Goal: Transaction & Acquisition: Obtain resource

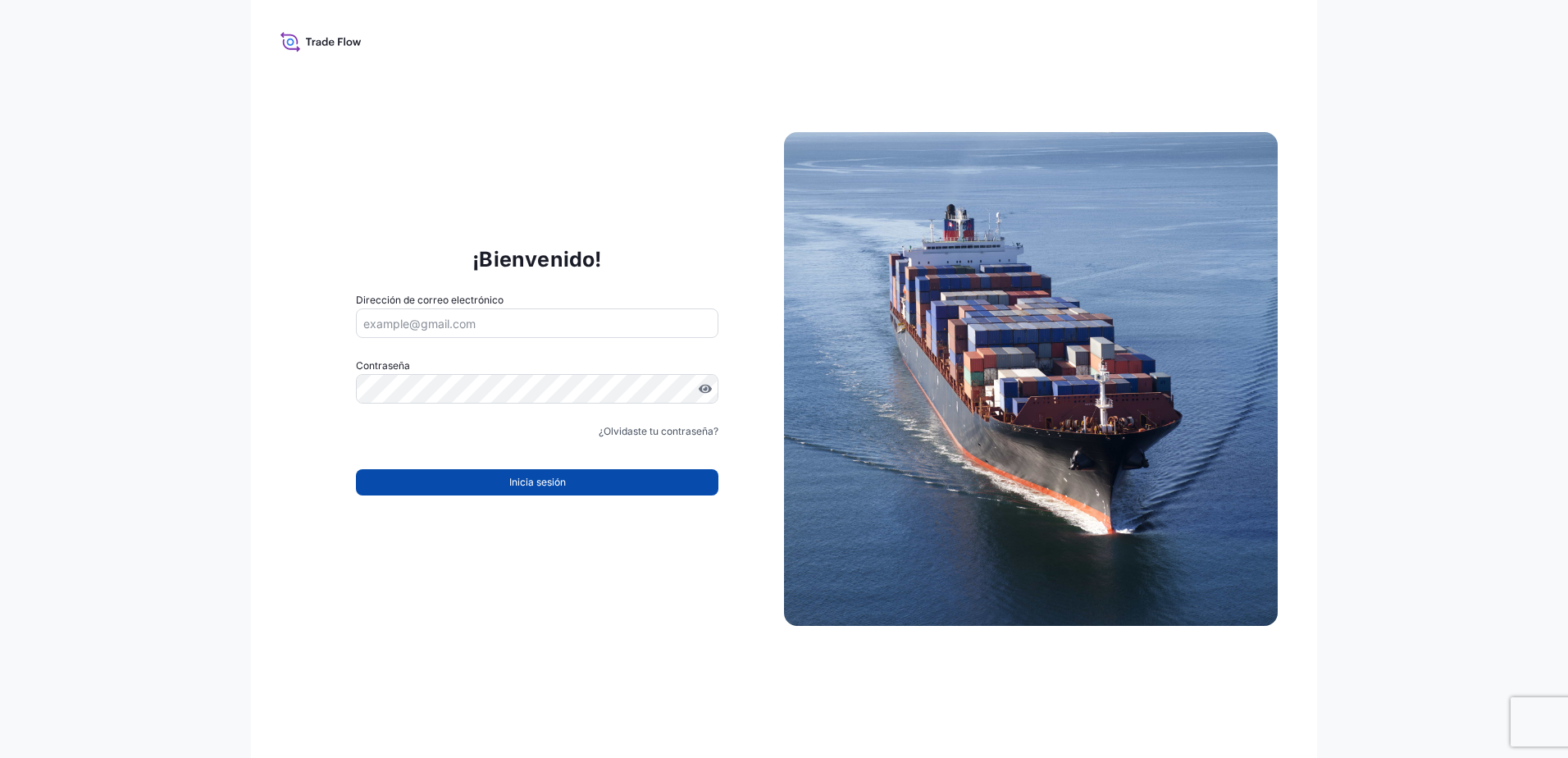
type input "[PERSON_NAME][EMAIL_ADDRESS][PERSON_NAME][DOMAIN_NAME]"
click at [546, 477] on span "Inicia sesión" at bounding box center [537, 482] width 57 height 17
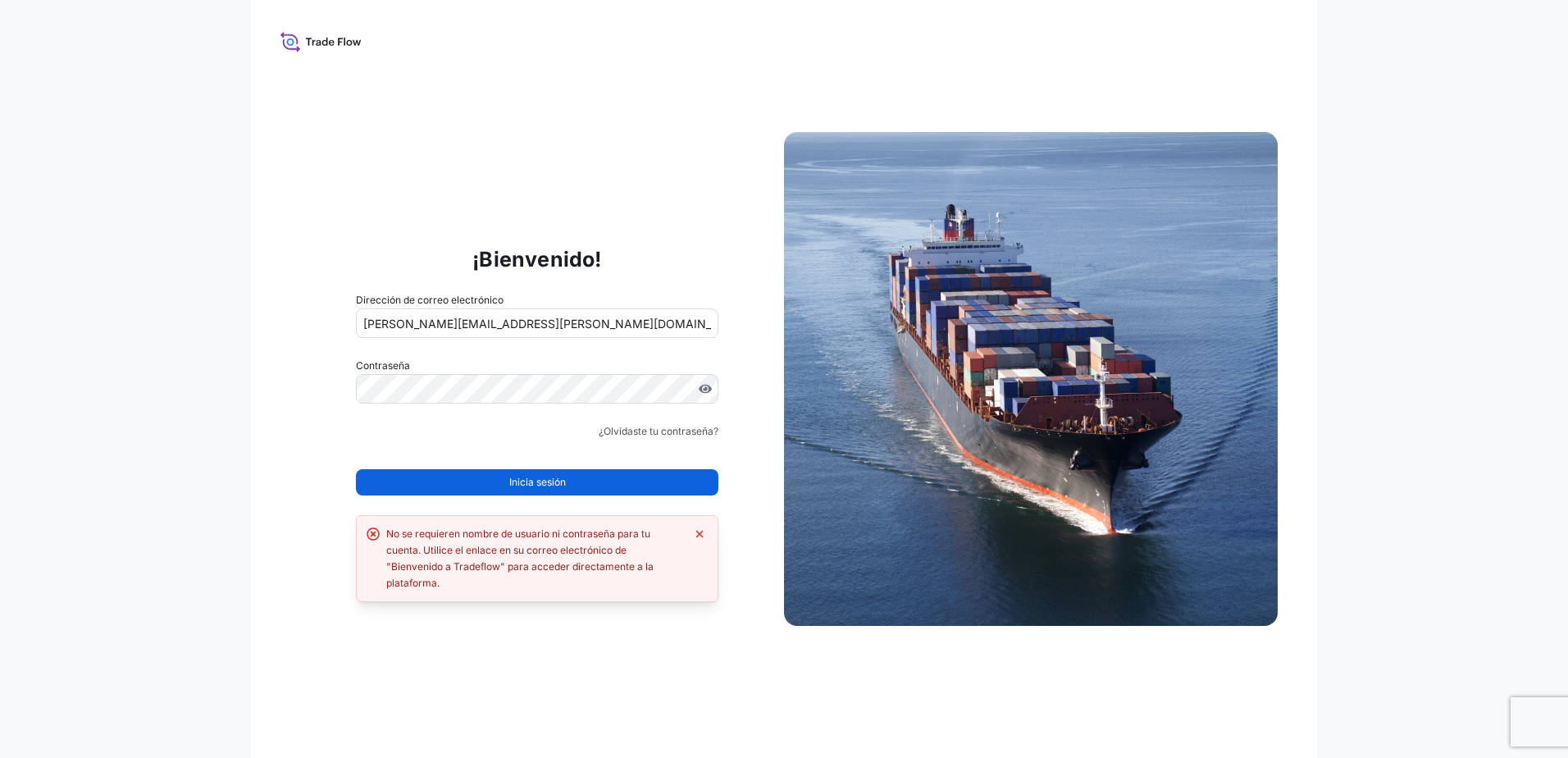
click at [340, 451] on div "¡Bienvenido! Dirección de correo electrónico patricia.morales@hovo.com.mx Contr…" at bounding box center [537, 379] width 494 height 338
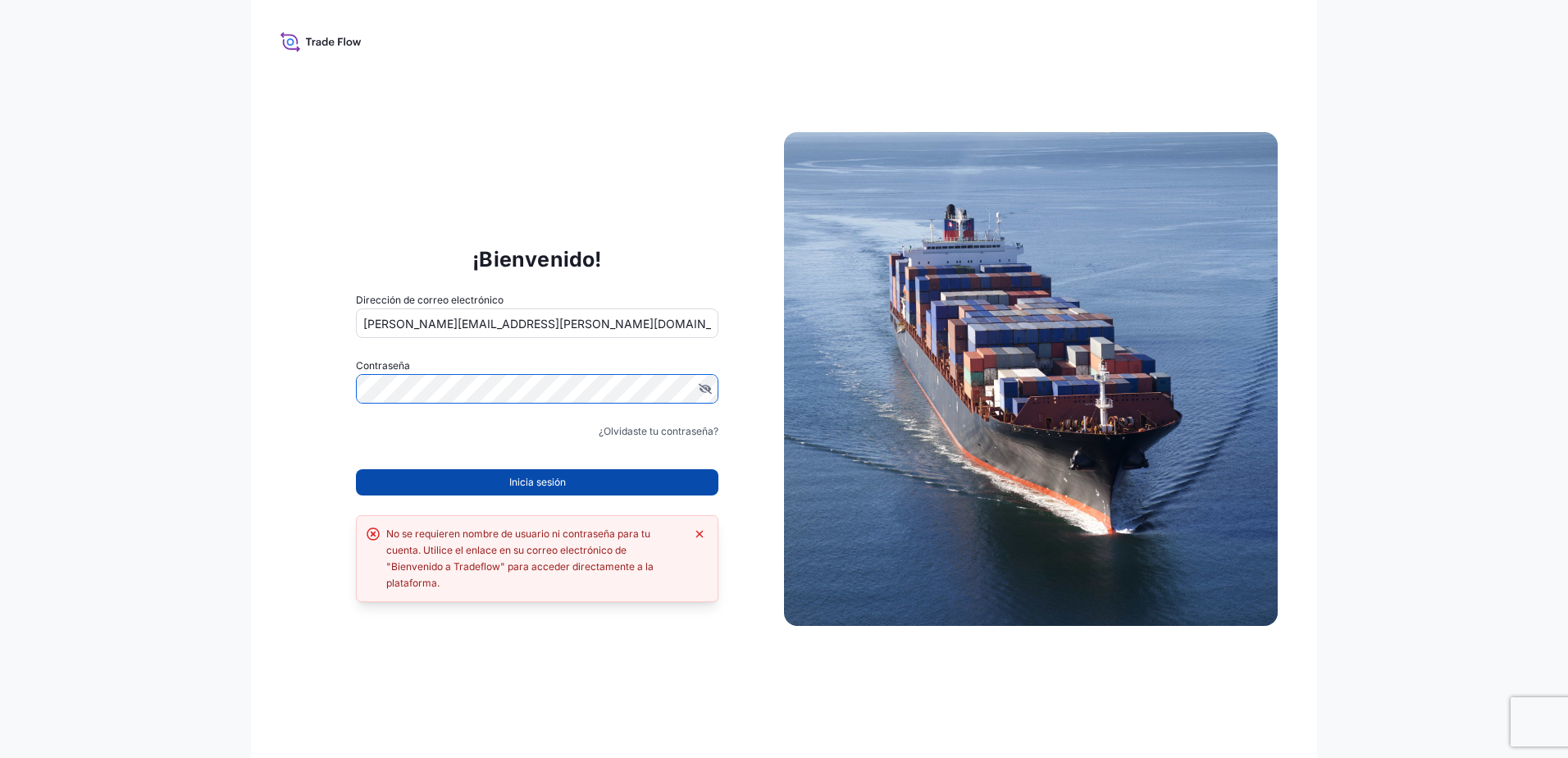
click at [636, 486] on button "Inicia sesión" at bounding box center [537, 482] width 362 height 26
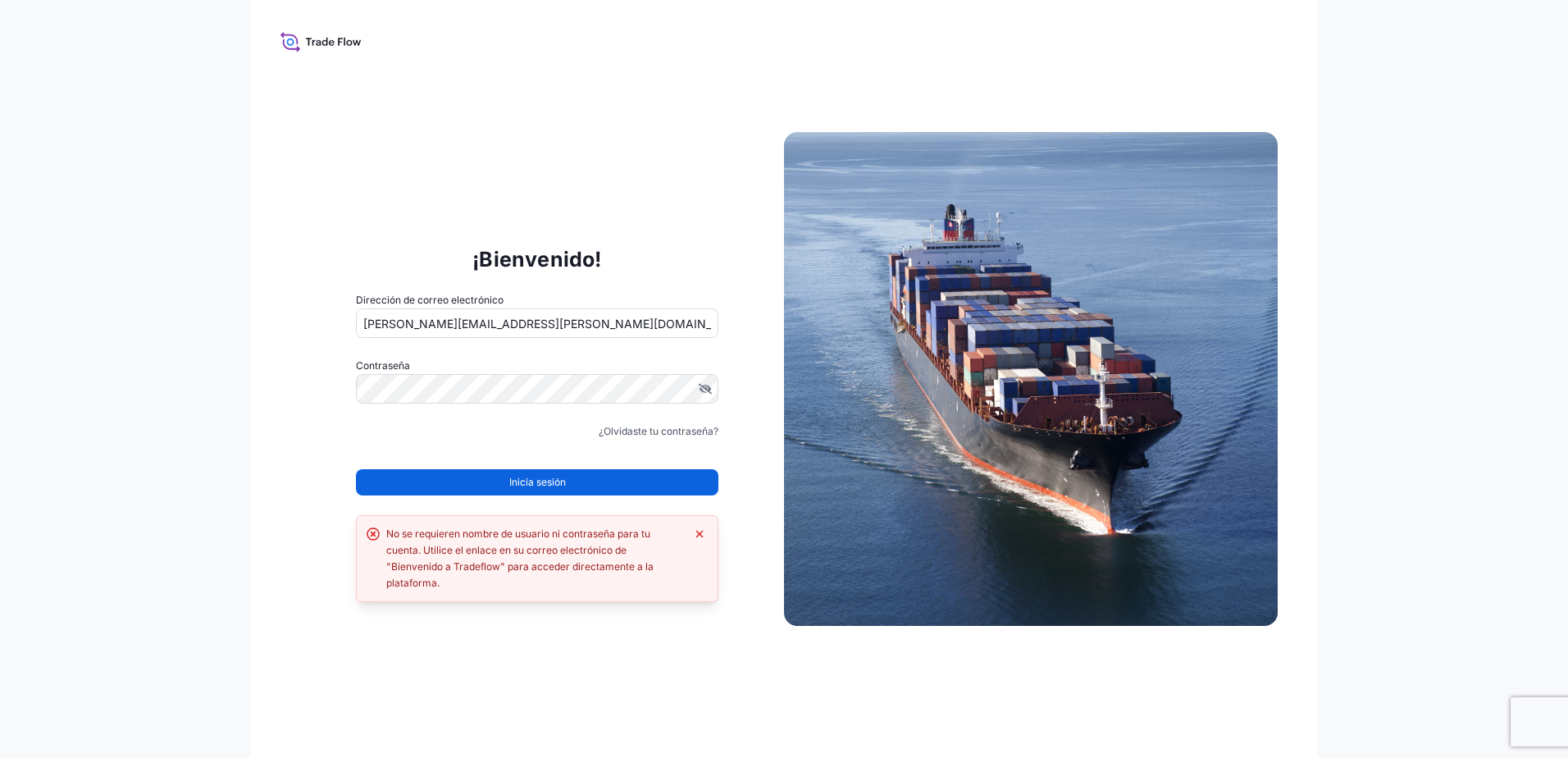
click at [487, 566] on div "No se requieren nombre de usuario ni contraseña para tu cuenta. Utilice el enla…" at bounding box center [535, 559] width 299 height 65
click at [484, 569] on div "No se requieren nombre de usuario ni contraseña para tu cuenta. Utilice el enla…" at bounding box center [535, 559] width 299 height 65
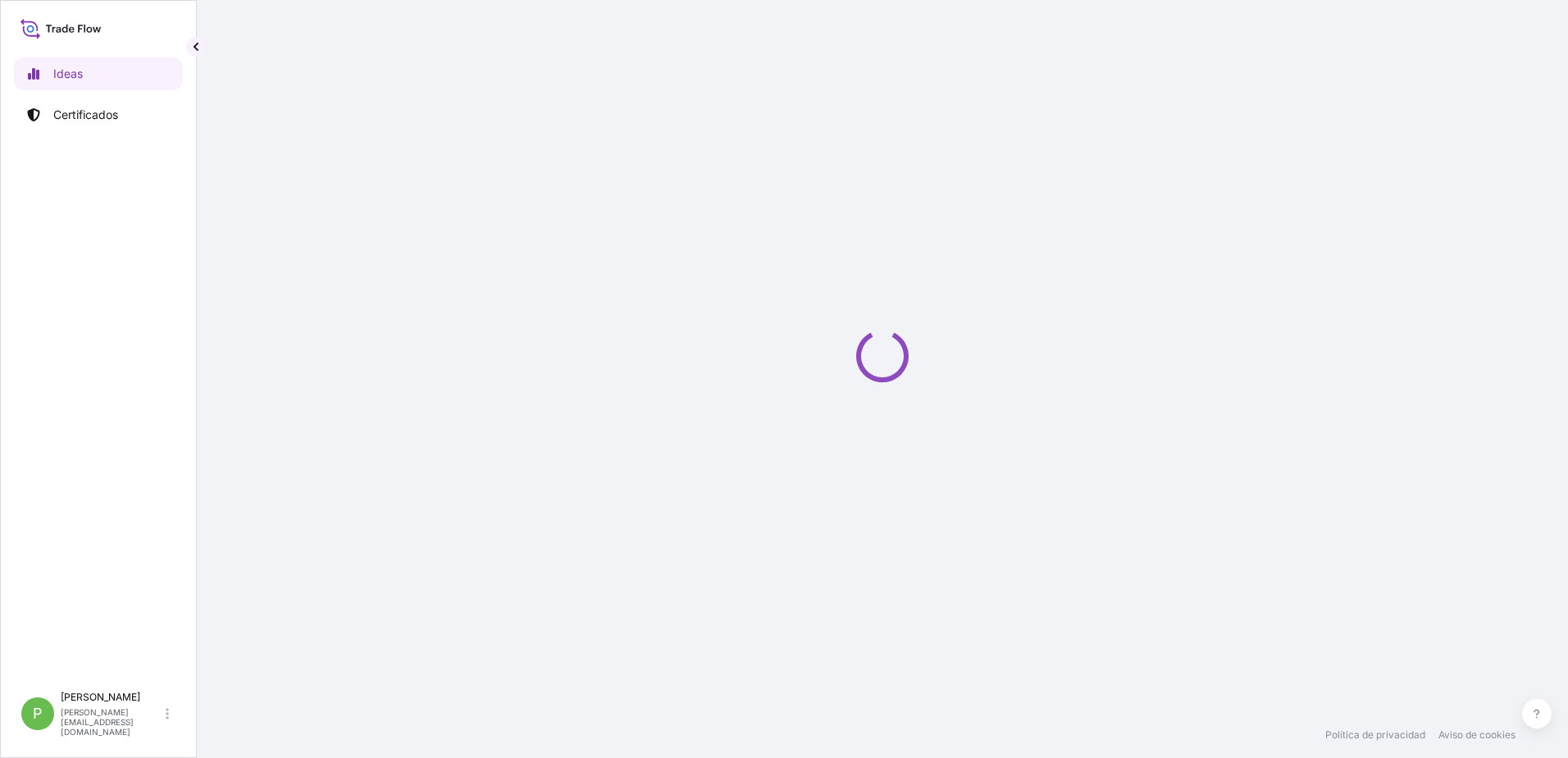
select select "2025"
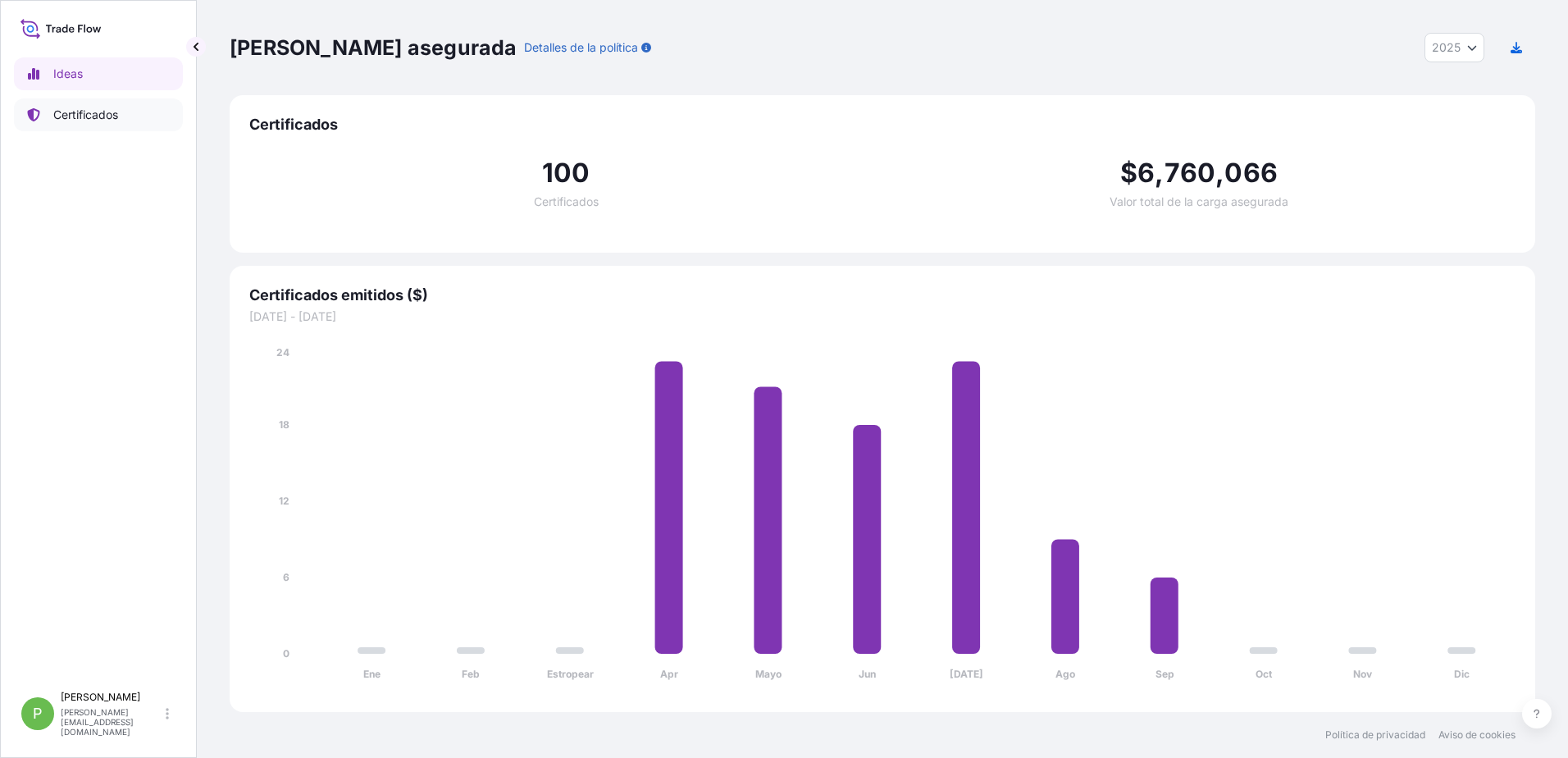
click at [90, 112] on p "Certificados" at bounding box center [85, 115] width 64 height 17
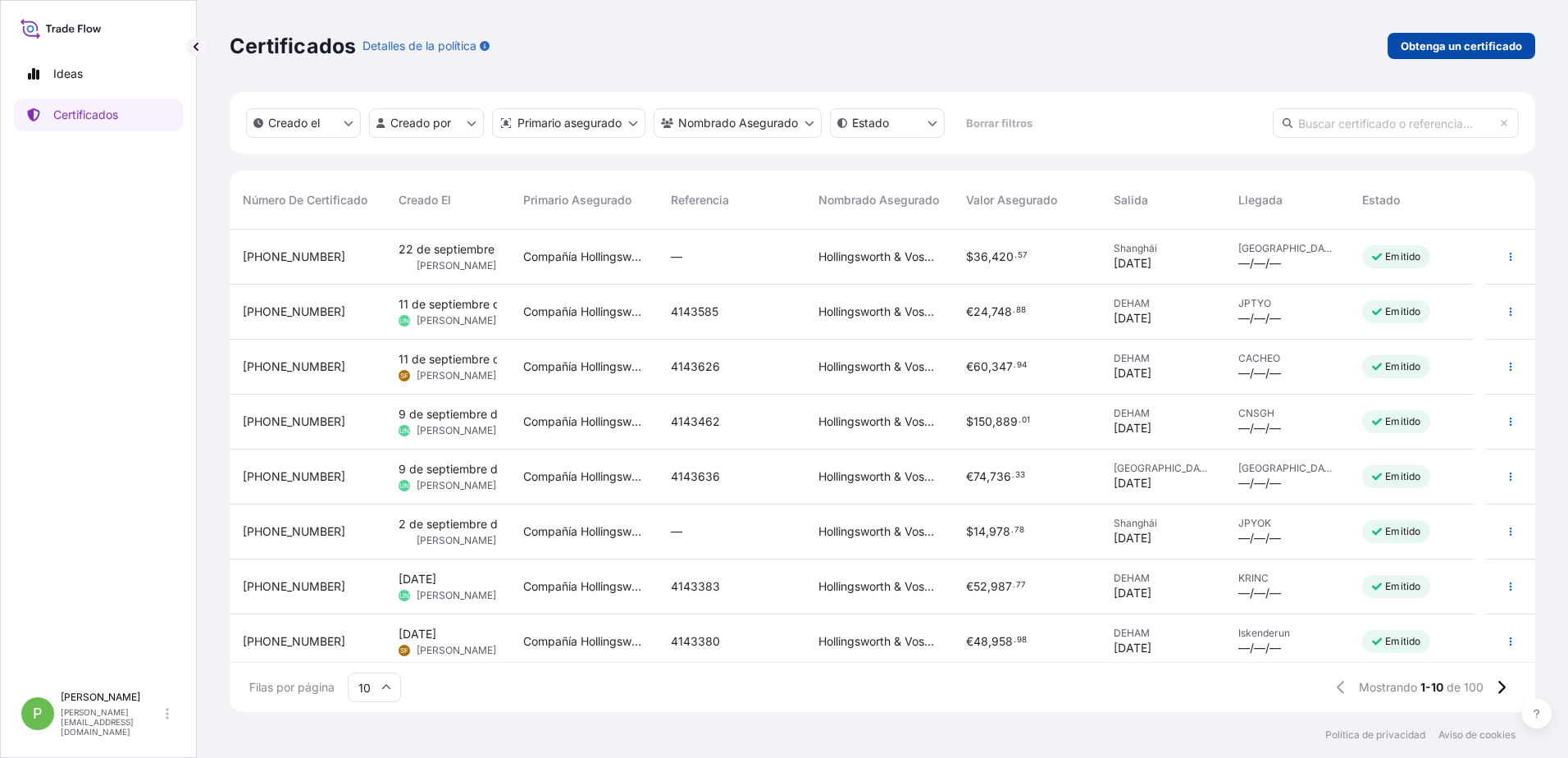
click at [1473, 51] on p "Obtenga un certificado" at bounding box center [1461, 46] width 121 height 17
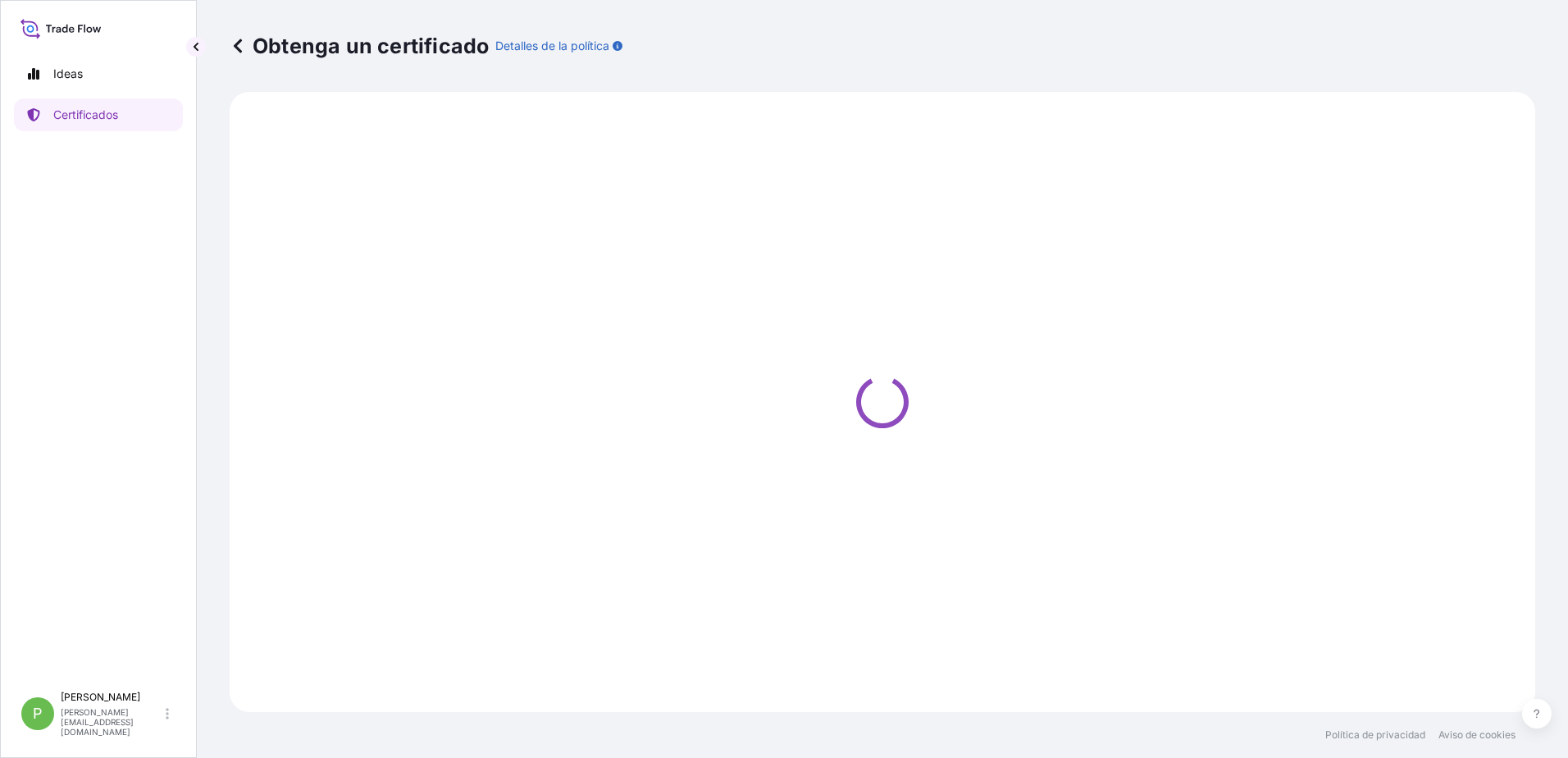
select select "Ocean Vessel"
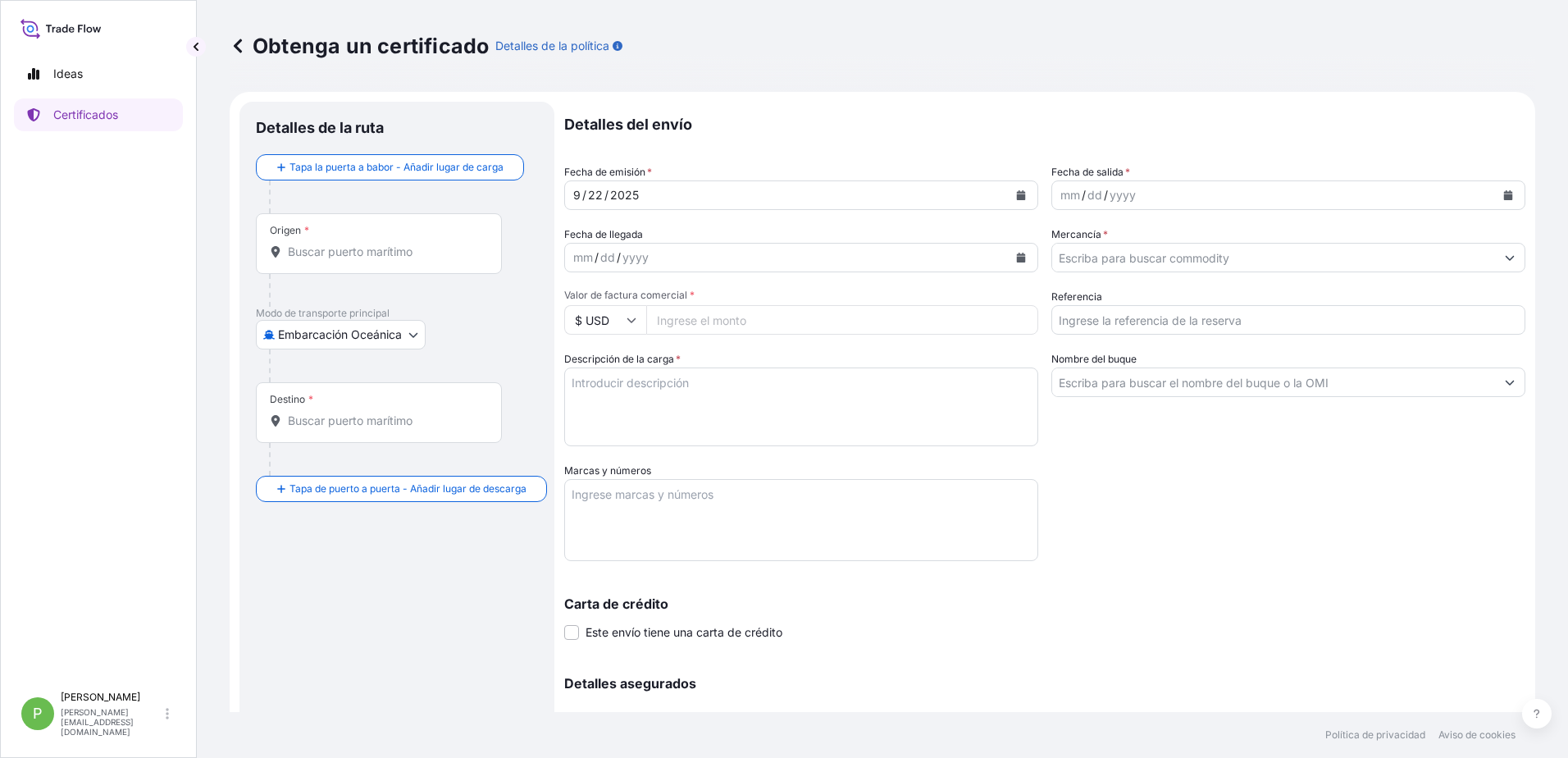
click at [325, 248] on input "Origen *" at bounding box center [384, 252] width 193 height 17
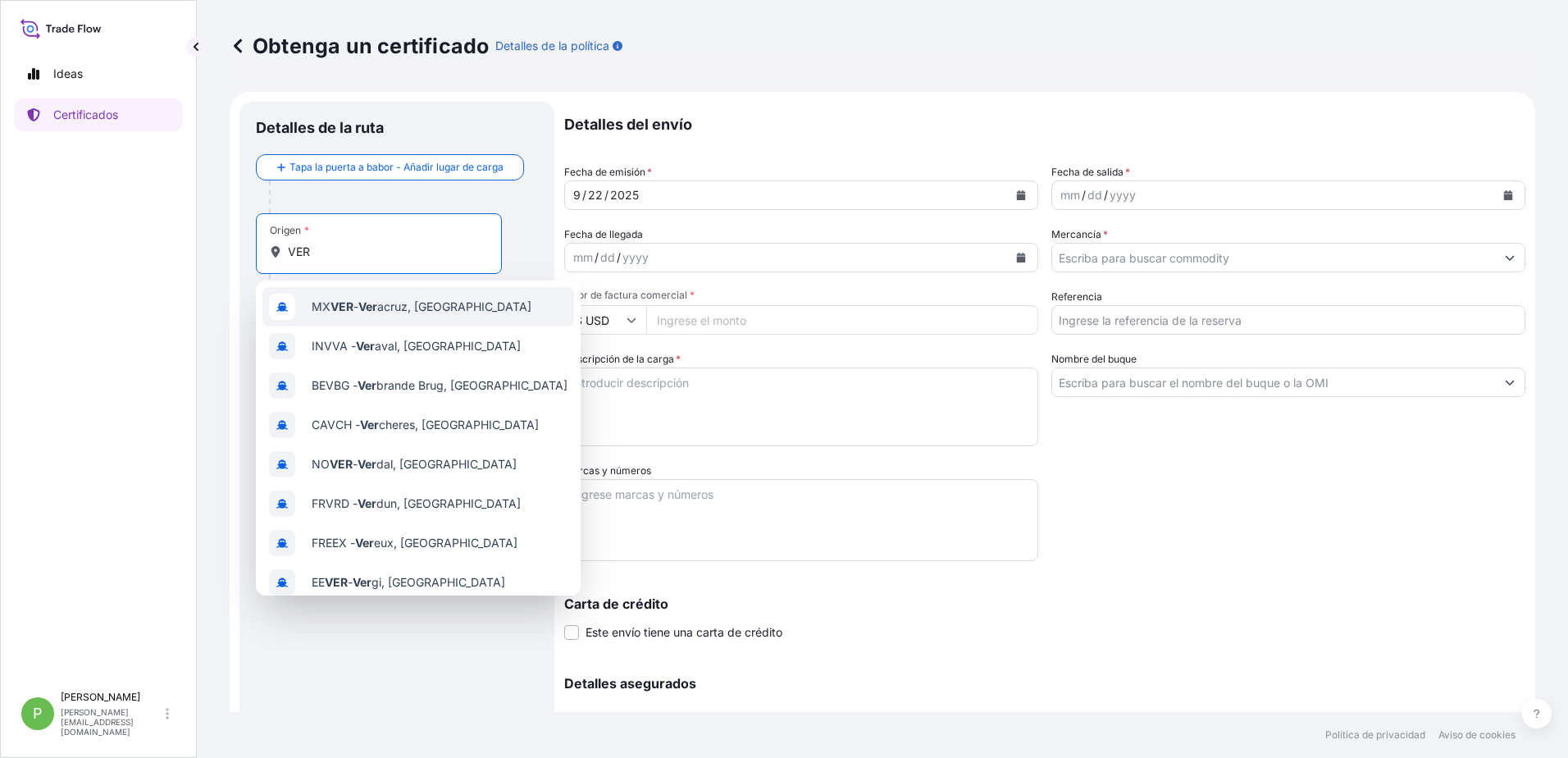
click at [441, 304] on span "MX VER - Ver acruz, [GEOGRAPHIC_DATA]" at bounding box center [421, 307] width 219 height 17
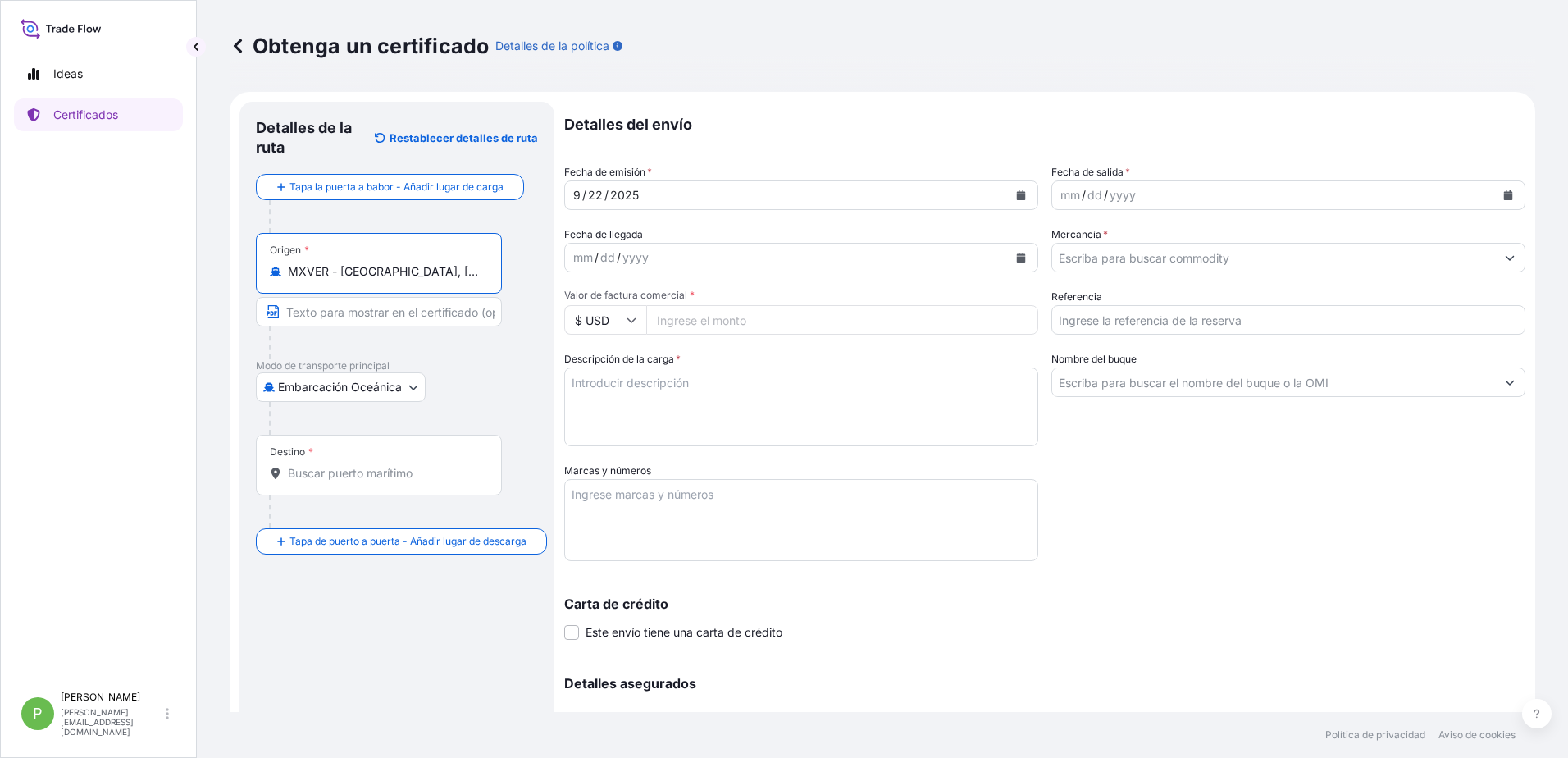
type input "MXVER - [GEOGRAPHIC_DATA], [GEOGRAPHIC_DATA]"
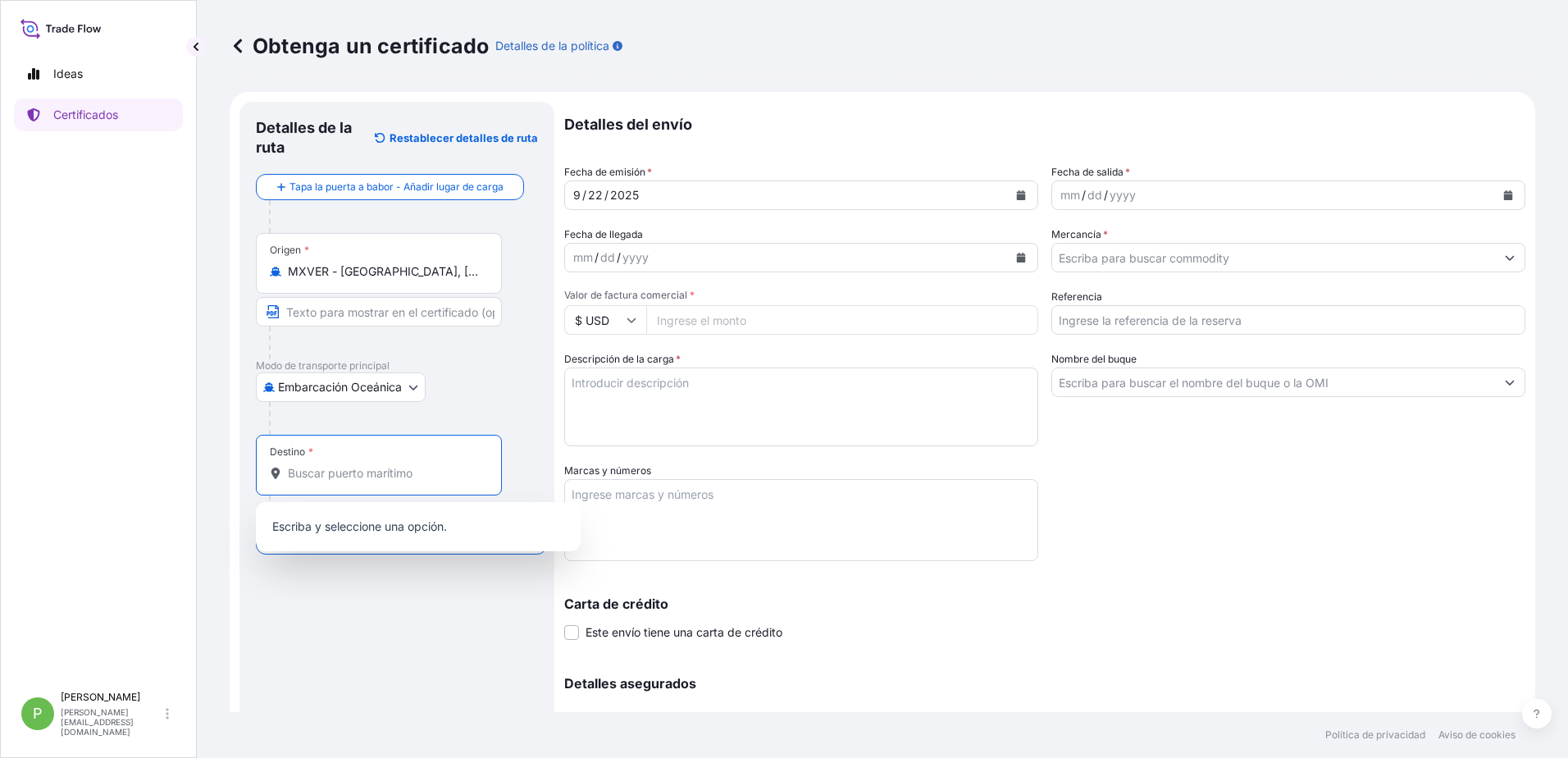
click at [299, 472] on input "Destino *" at bounding box center [384, 473] width 193 height 17
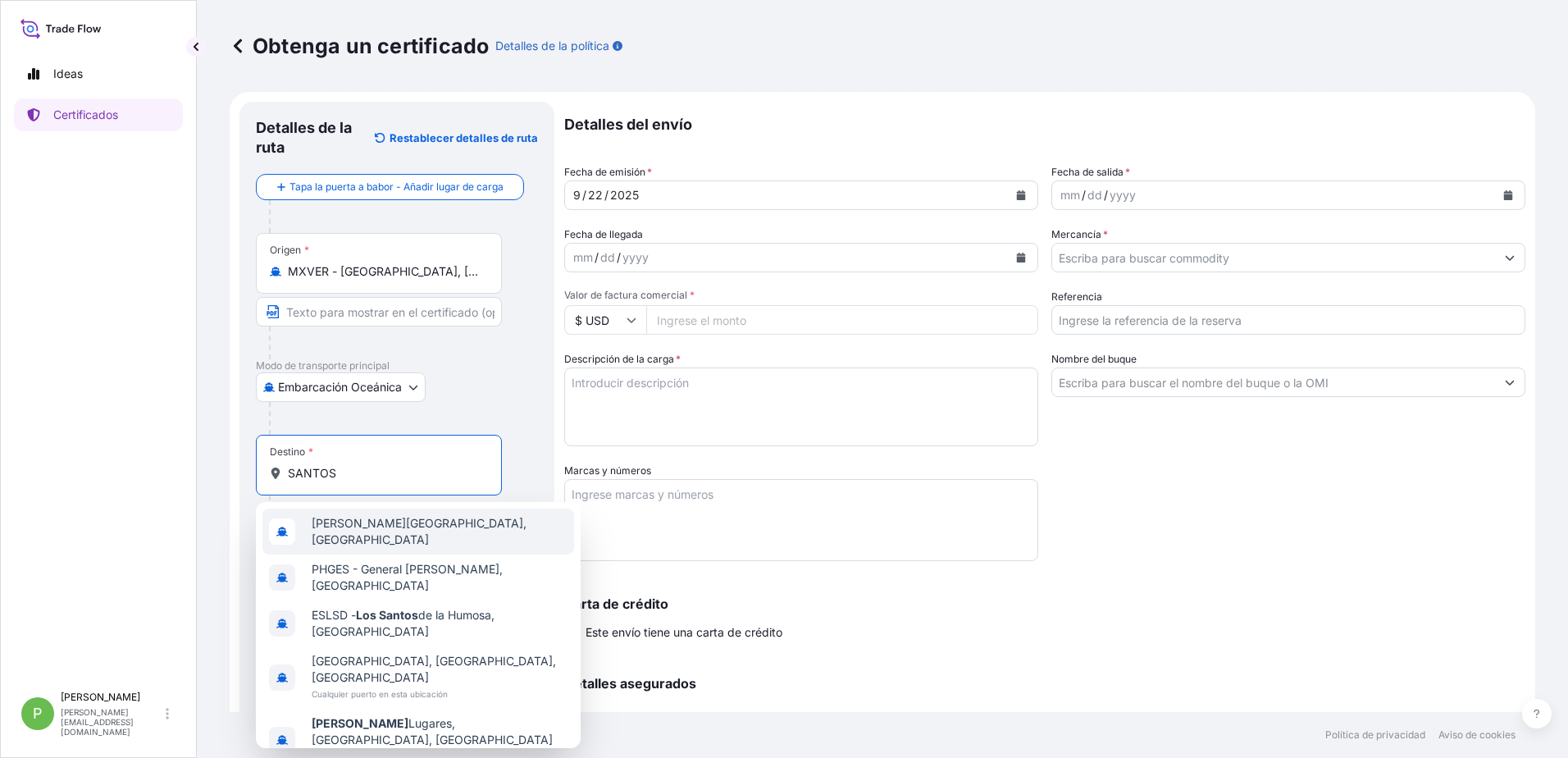
click at [414, 536] on span "[PERSON_NAME][GEOGRAPHIC_DATA], [GEOGRAPHIC_DATA]" at bounding box center [440, 531] width 256 height 33
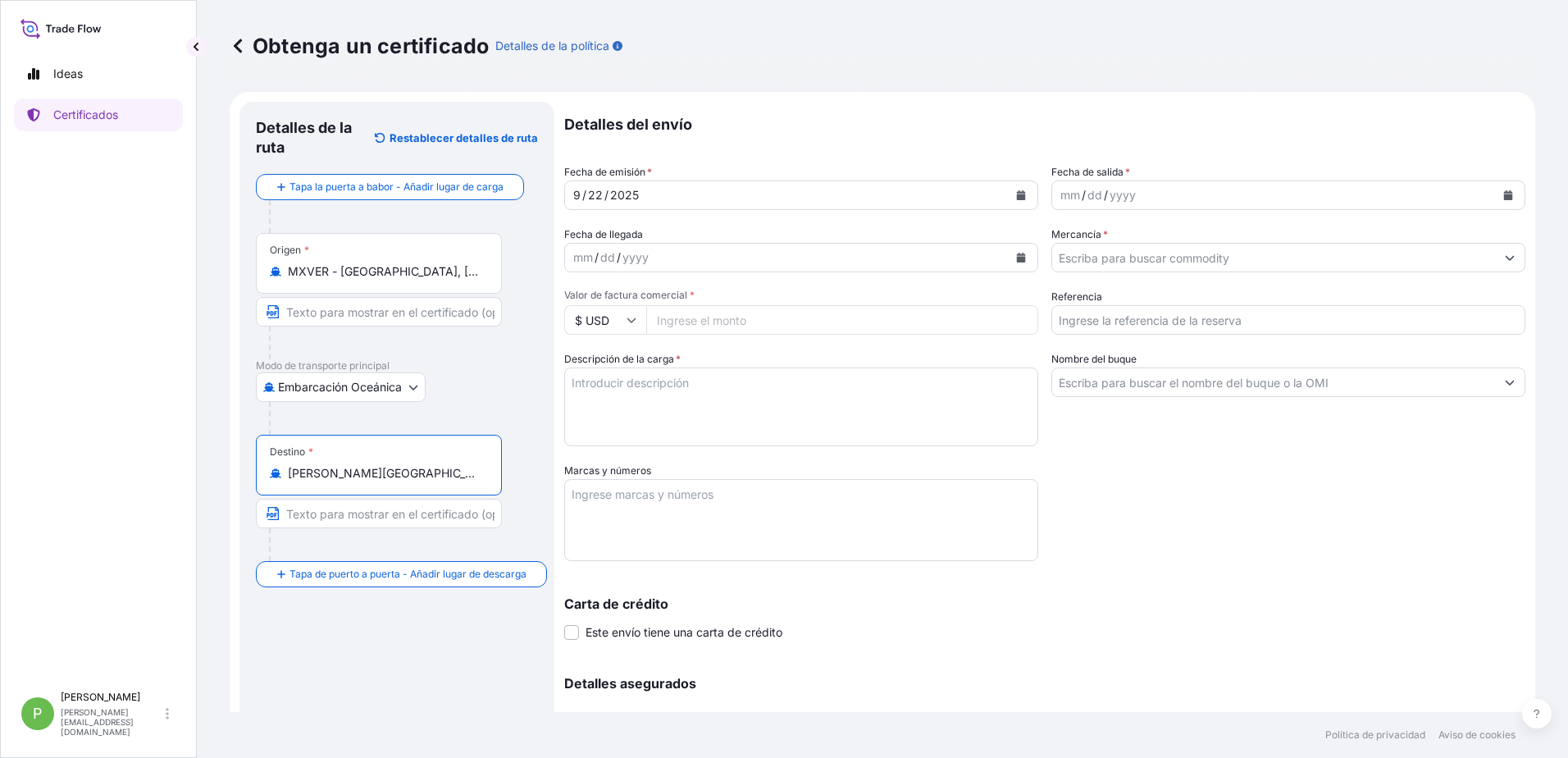
type input "[PERSON_NAME][GEOGRAPHIC_DATA], [GEOGRAPHIC_DATA]"
click at [633, 324] on icon at bounding box center [631, 320] width 10 height 10
click at [706, 327] on input "Valor de factura comercial *" at bounding box center [842, 319] width 392 height 29
type input "36357.79"
click at [634, 386] on textarea "Descripción de la carga *" at bounding box center [801, 407] width 474 height 79
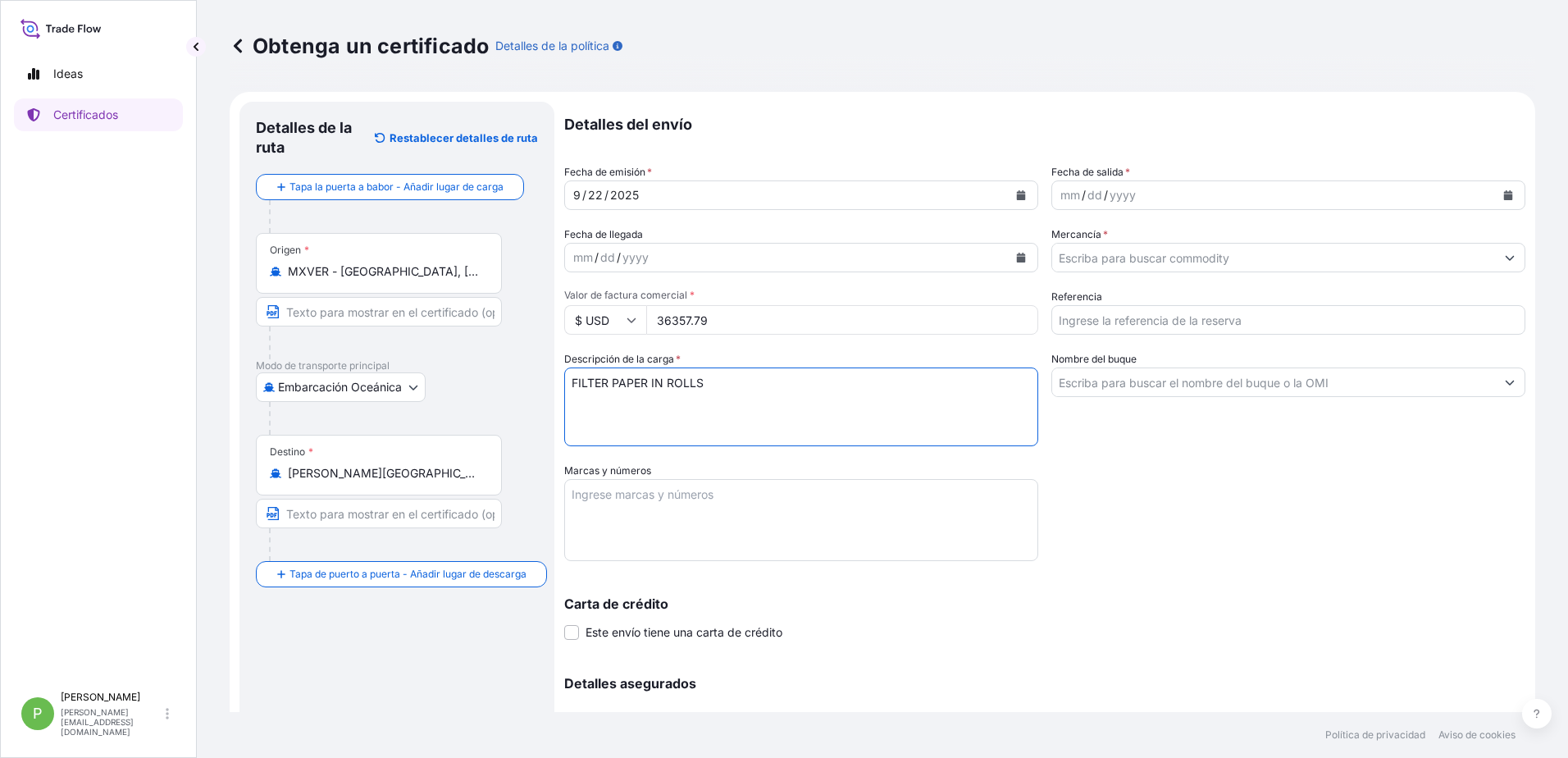
type textarea "FILTER PAPER IN ROLLS"
click at [618, 498] on textarea "Marcas y números" at bounding box center [801, 520] width 474 height 82
click at [666, 491] on textarea "ANDORINHA IND.E COM. PECAS USINADAS EM GERAL" at bounding box center [801, 520] width 474 height 82
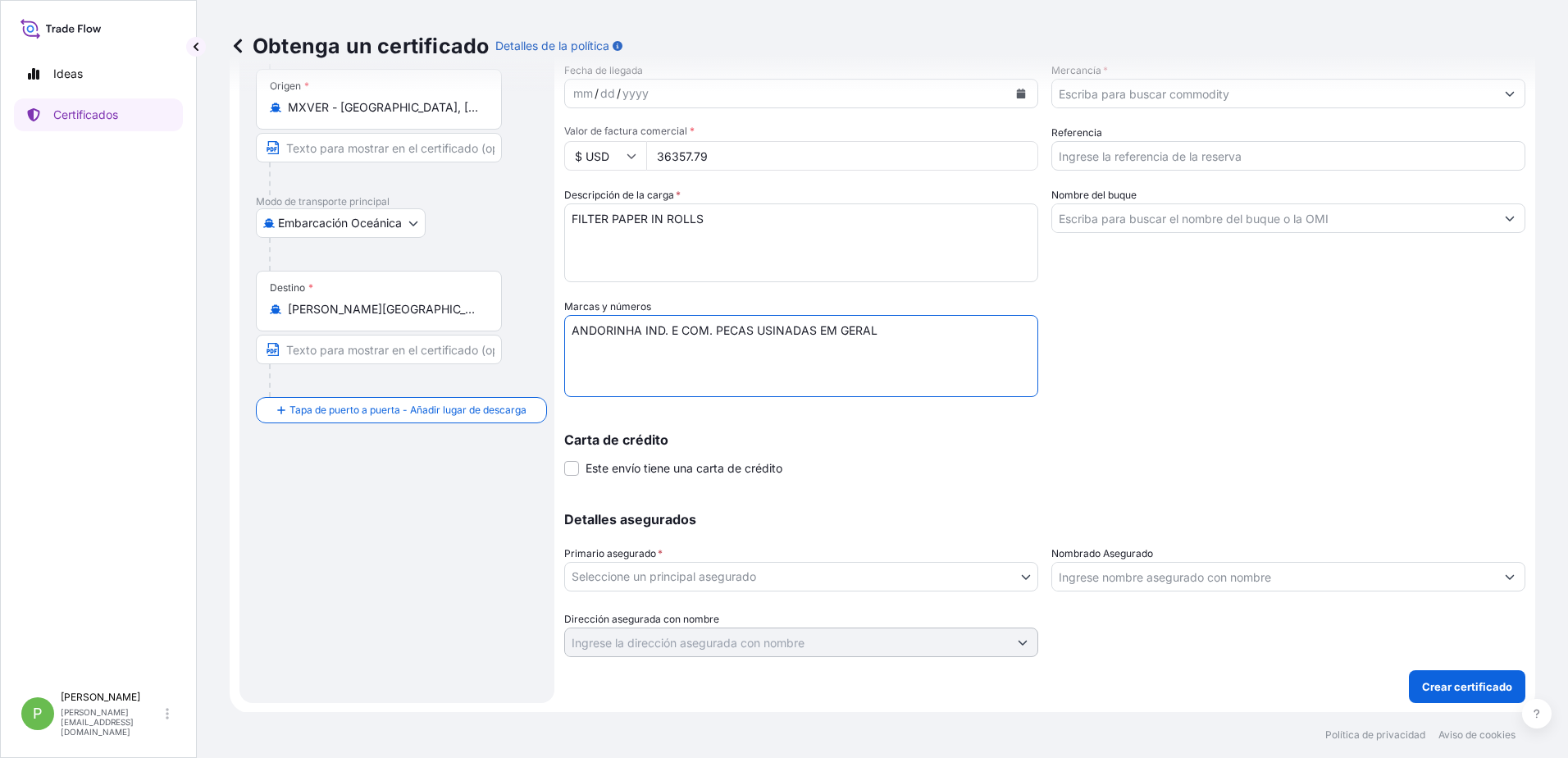
scroll to position [165, 0]
type textarea "ANDORINHA IND. E COM. PECAS USINADAS EM GERAL"
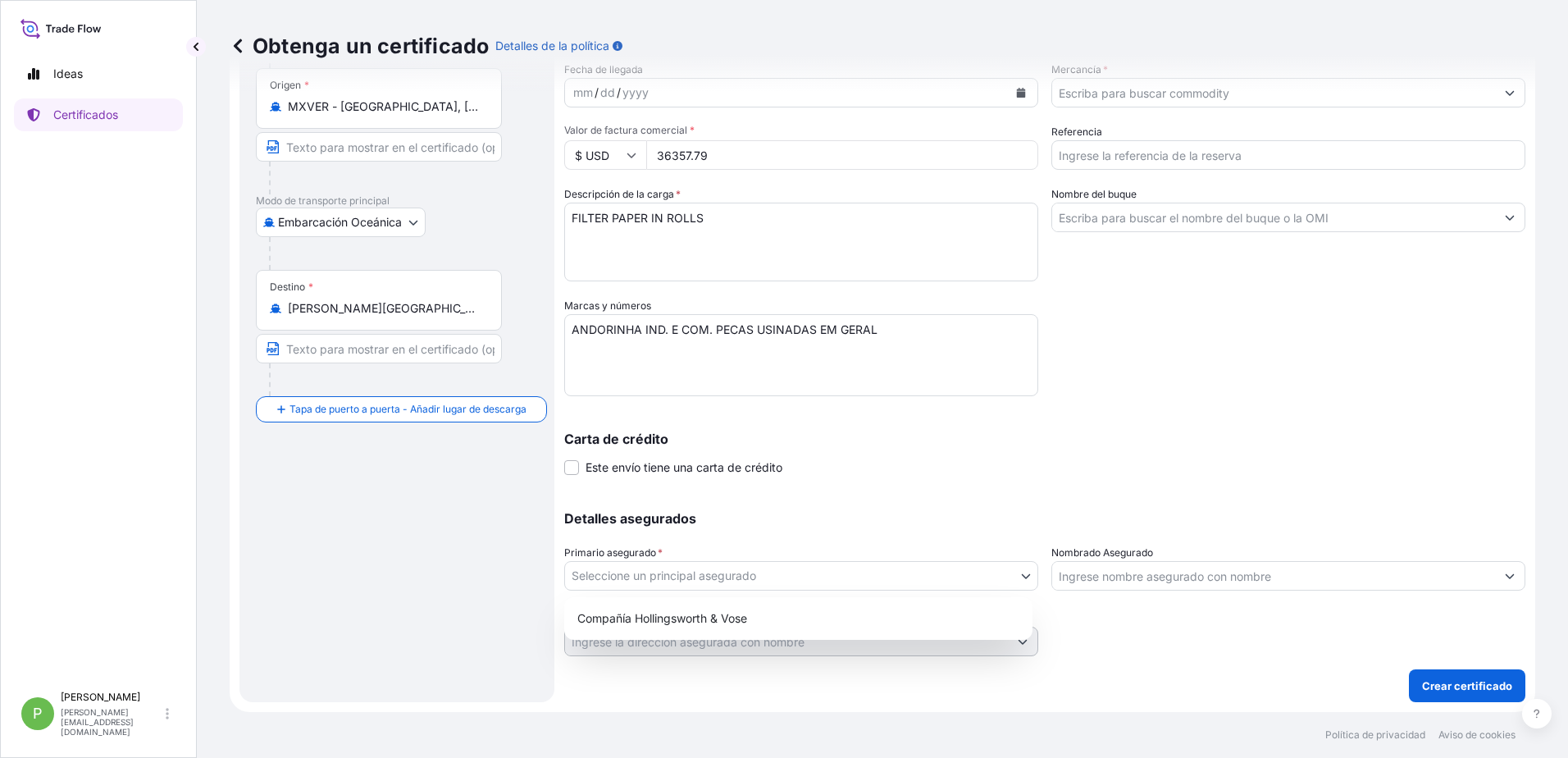
click at [694, 577] on body "Ideas Certificados P [PERSON_NAME] [EMAIL_ADDRESS][DOMAIN_NAME] Obtenga un cert…" at bounding box center [784, 379] width 1568 height 758
click at [674, 622] on div "Compañía Hollingsworth & Vose" at bounding box center [799, 618] width 455 height 29
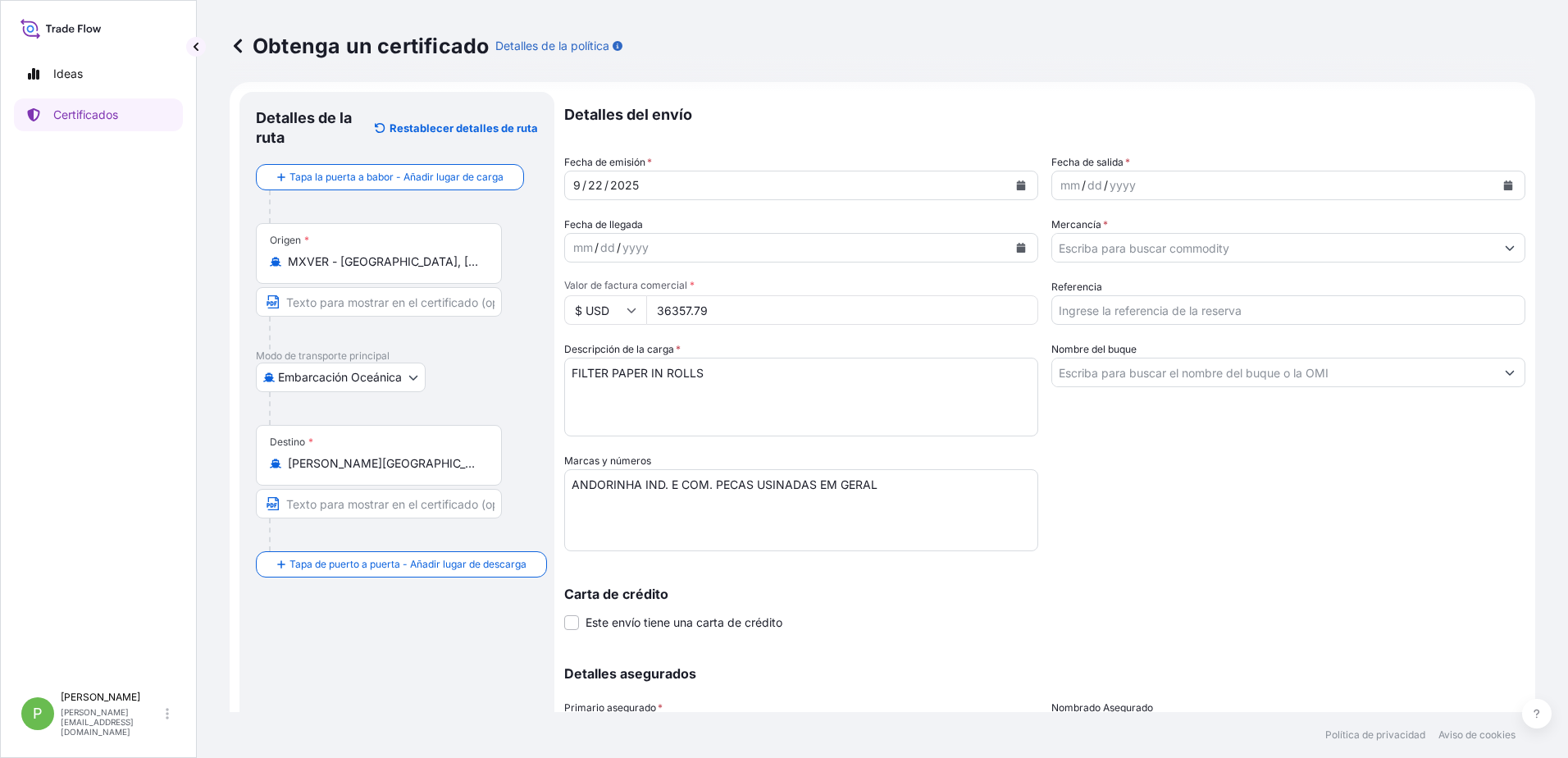
scroll to position [0, 0]
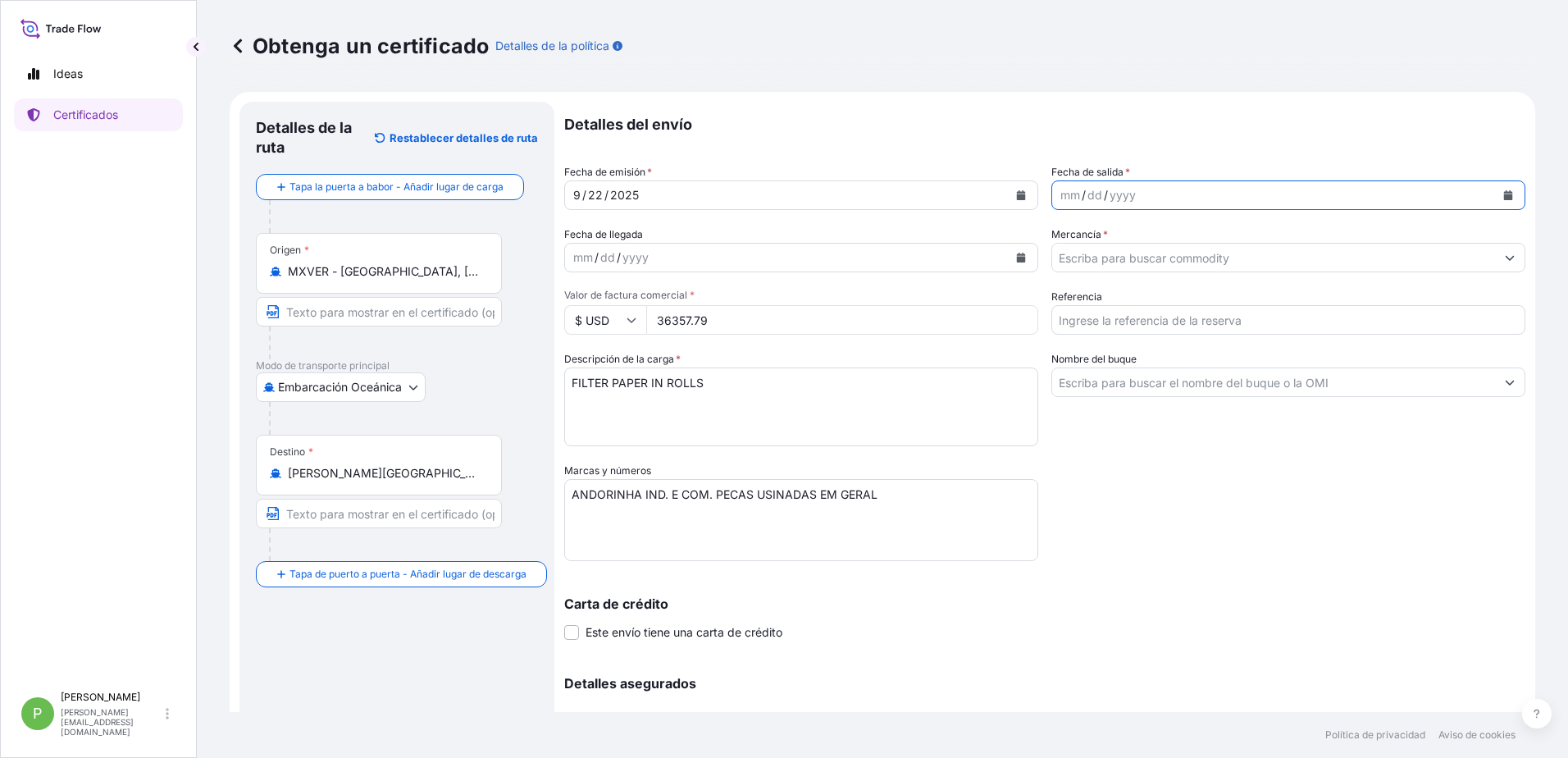
click at [1504, 197] on icon "Calendario" at bounding box center [1508, 195] width 9 height 10
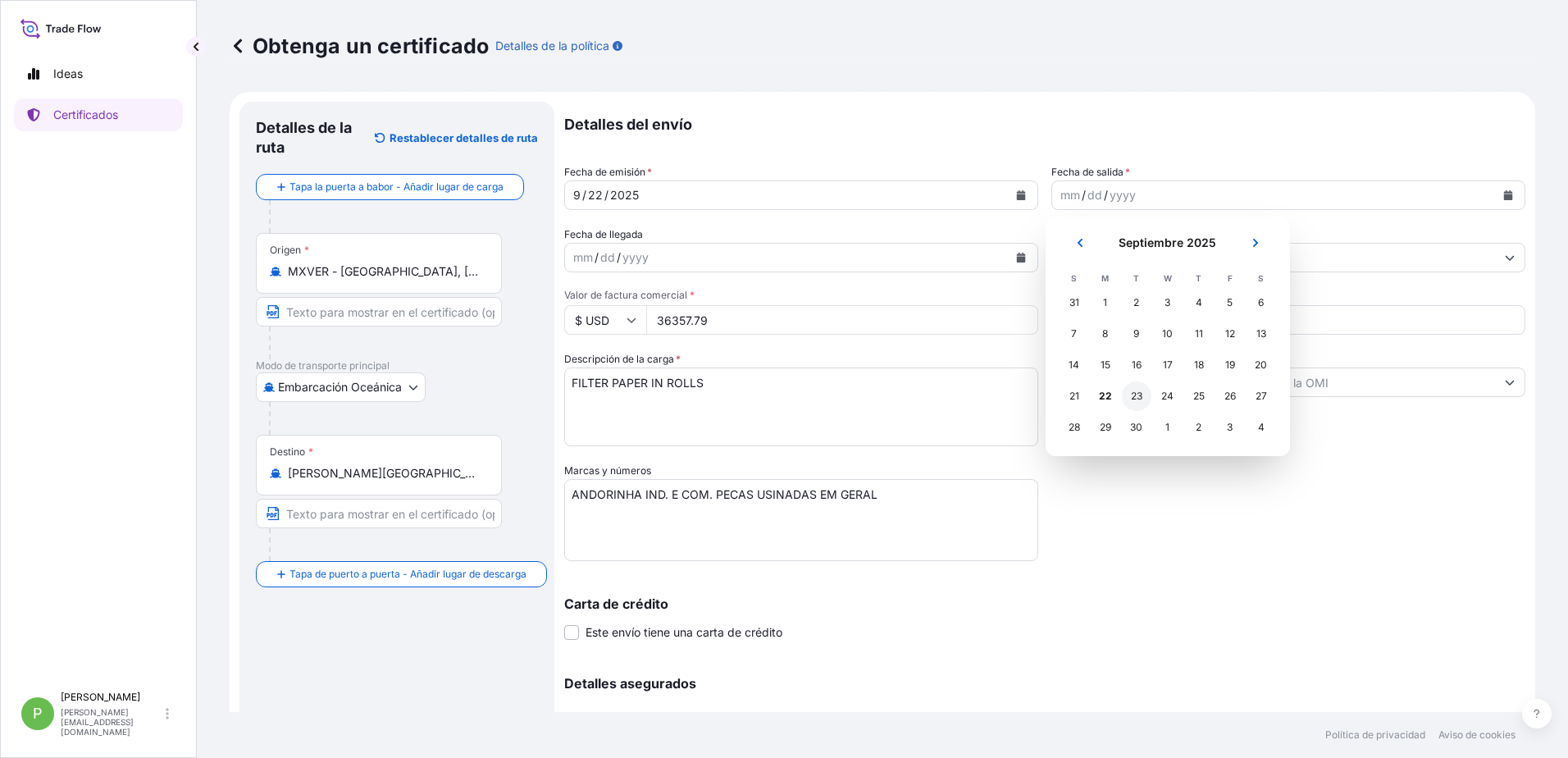
click at [1134, 399] on div "23" at bounding box center [1136, 395] width 29 height 29
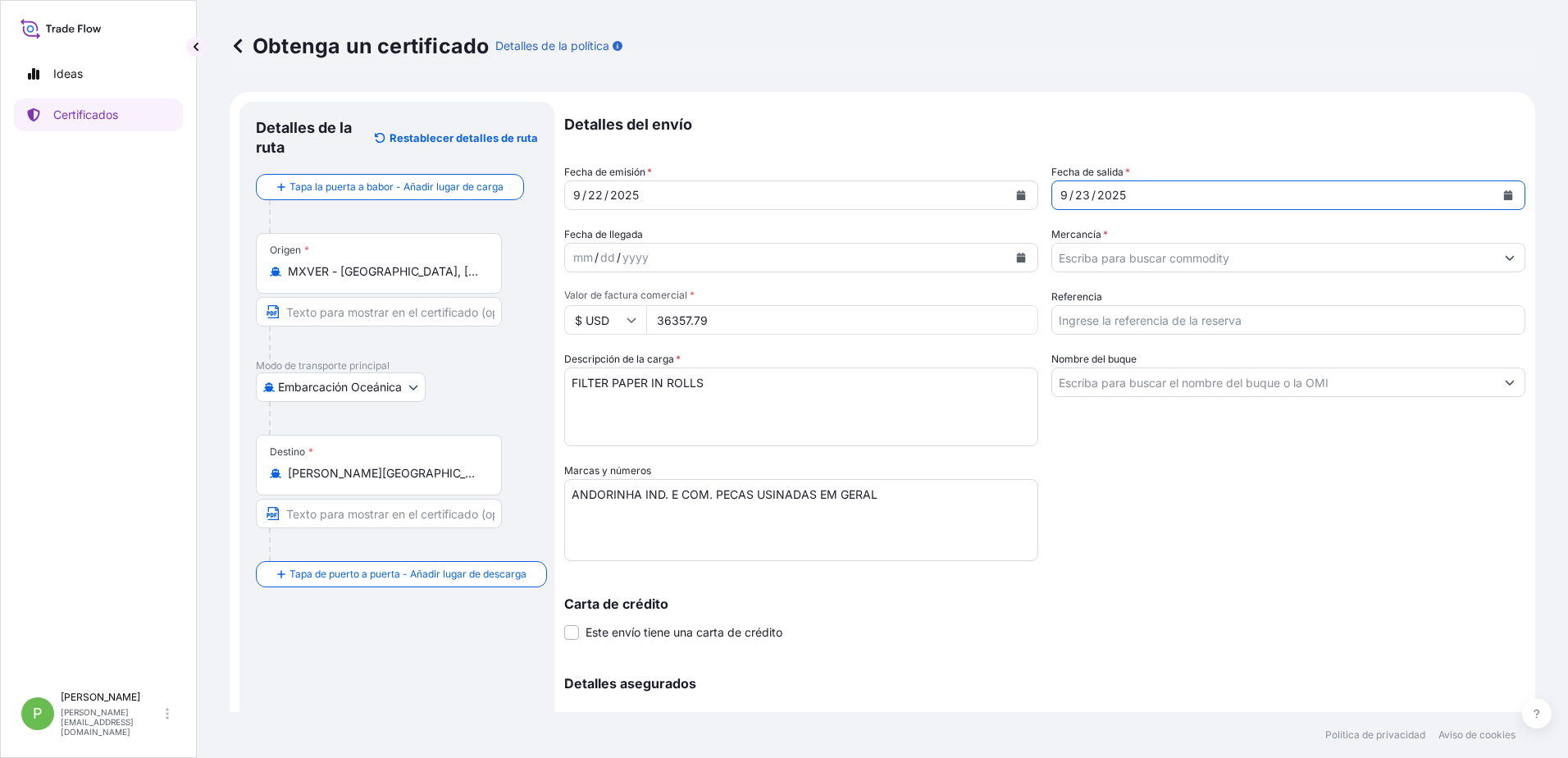
click at [1504, 260] on icon "Mostrar sugerencias" at bounding box center [1509, 258] width 10 height 10
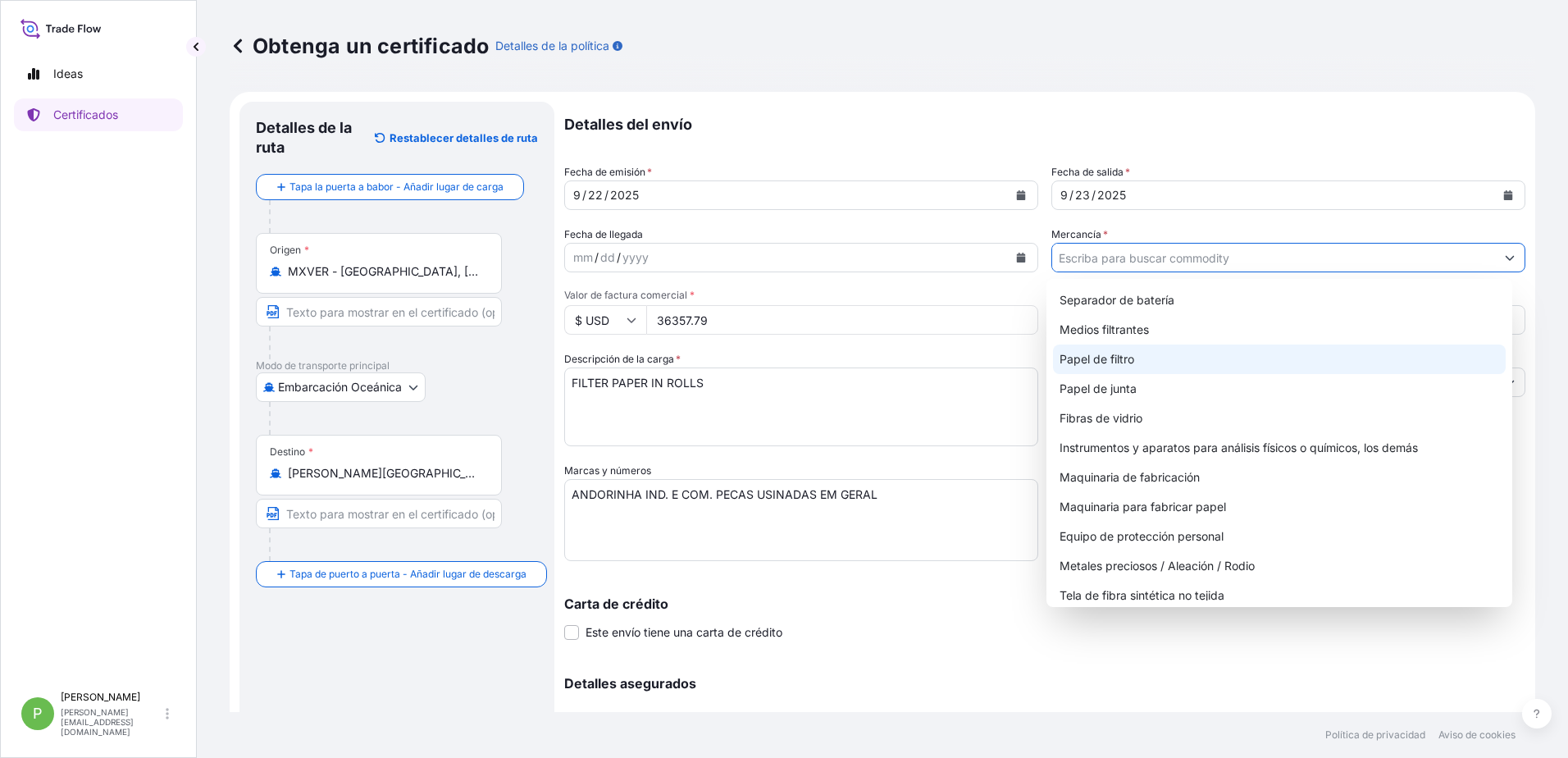
click at [1149, 364] on div "Papel de filtro" at bounding box center [1280, 358] width 454 height 29
type input "Filter Paper"
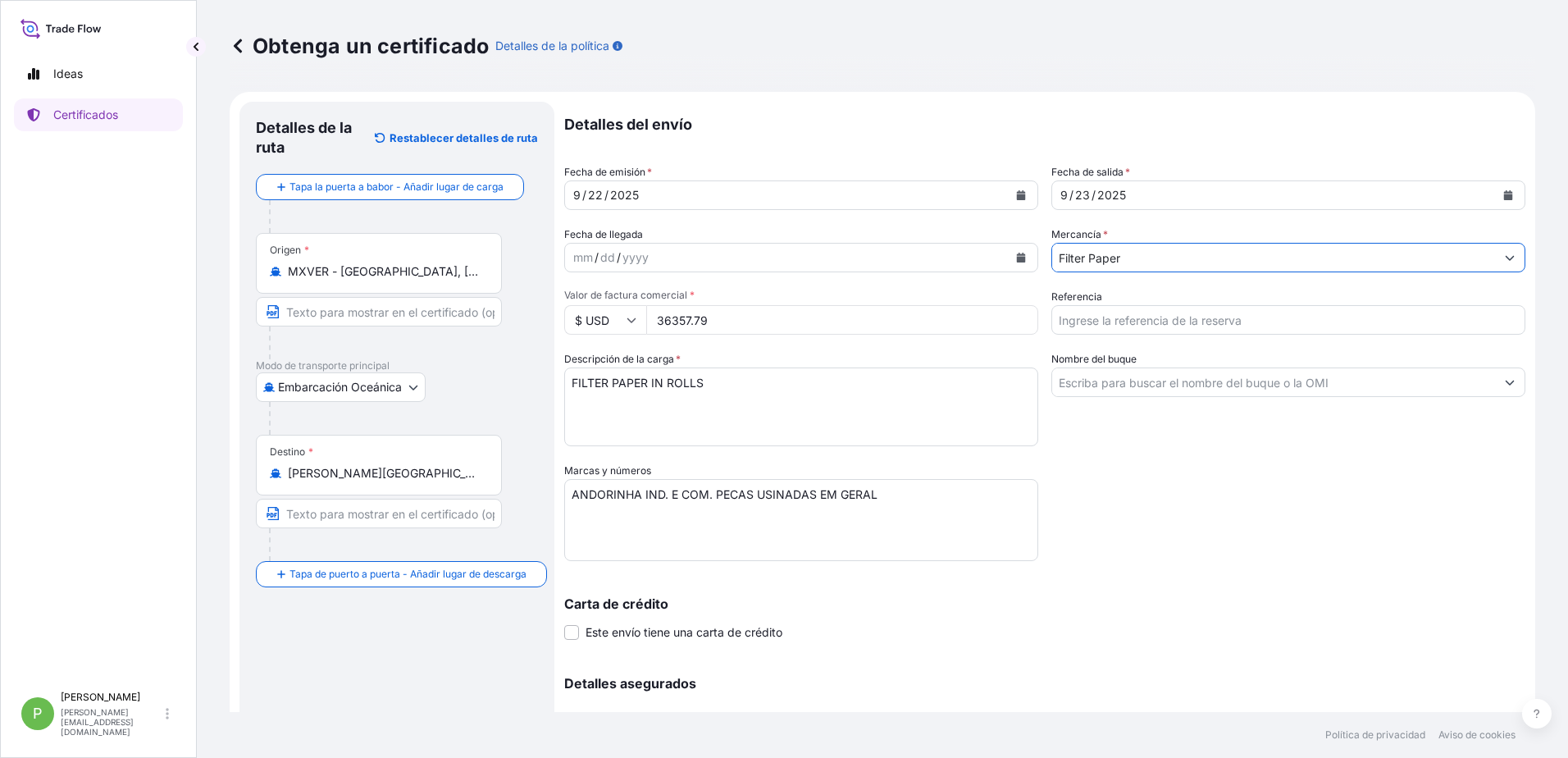
click at [1193, 324] on input "Referencia" at bounding box center [1288, 319] width 474 height 29
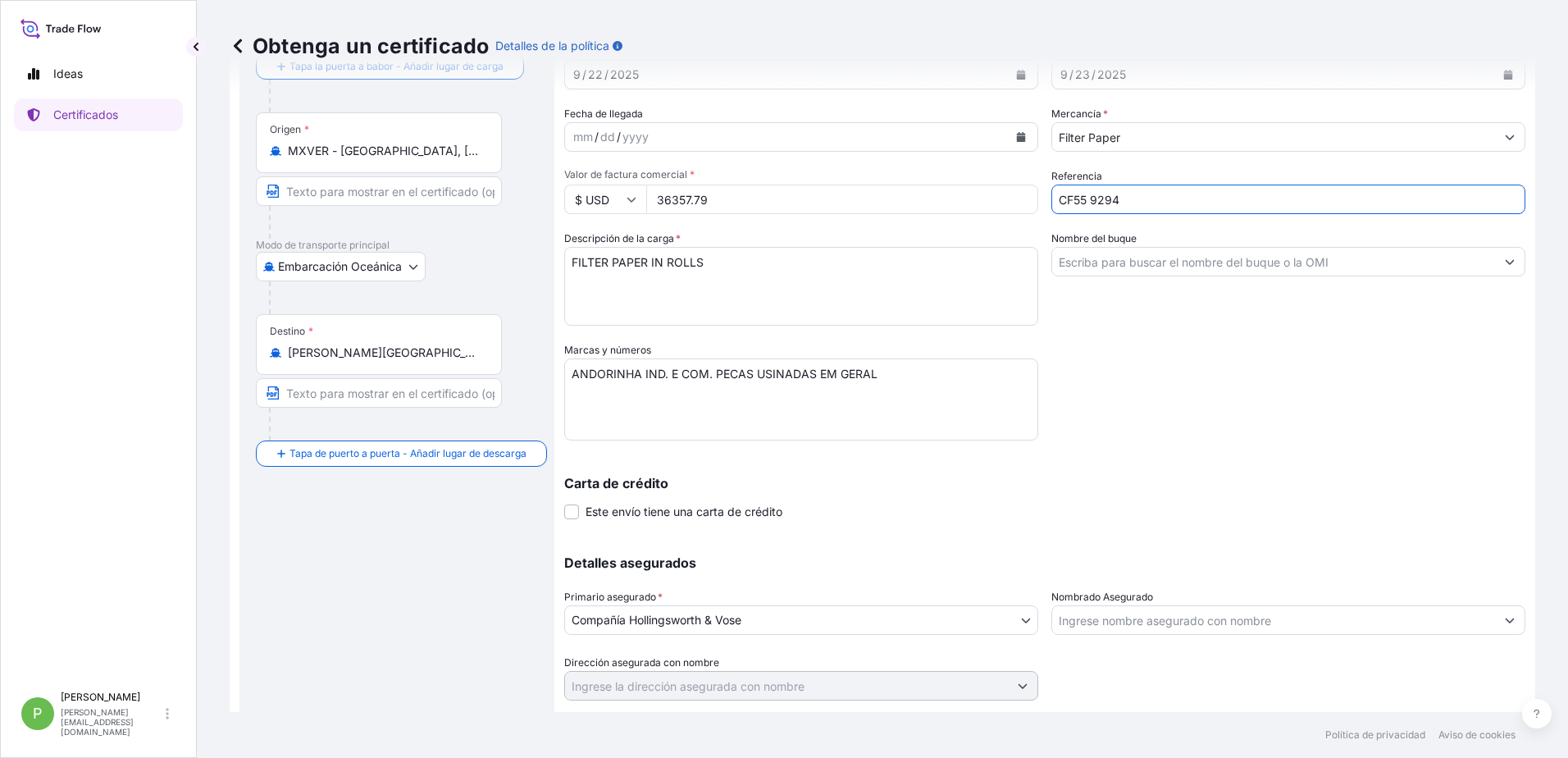
scroll to position [165, 0]
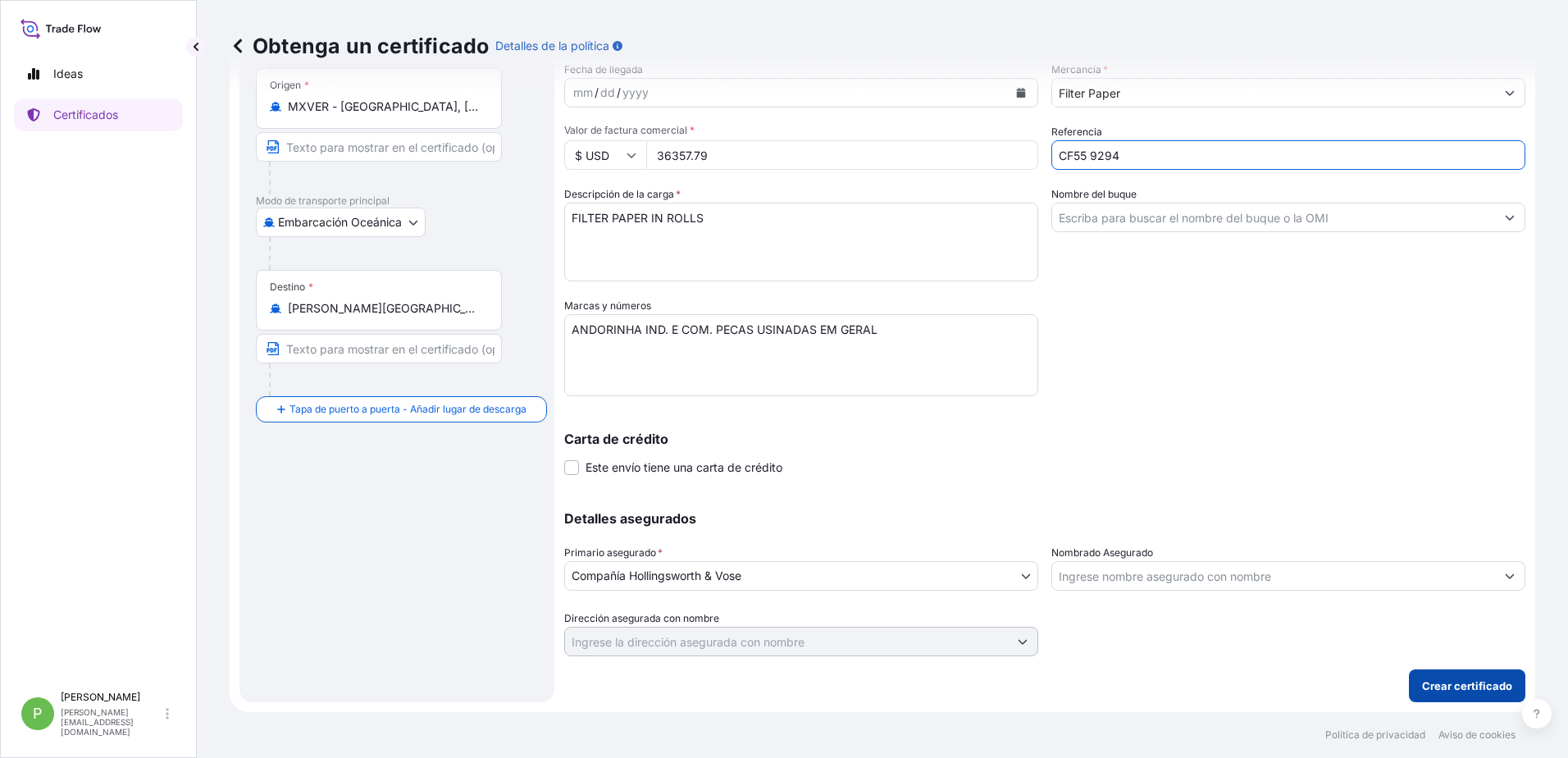
type input "CF55 9294"
click at [1479, 690] on p "Crear certificado" at bounding box center [1467, 686] width 90 height 17
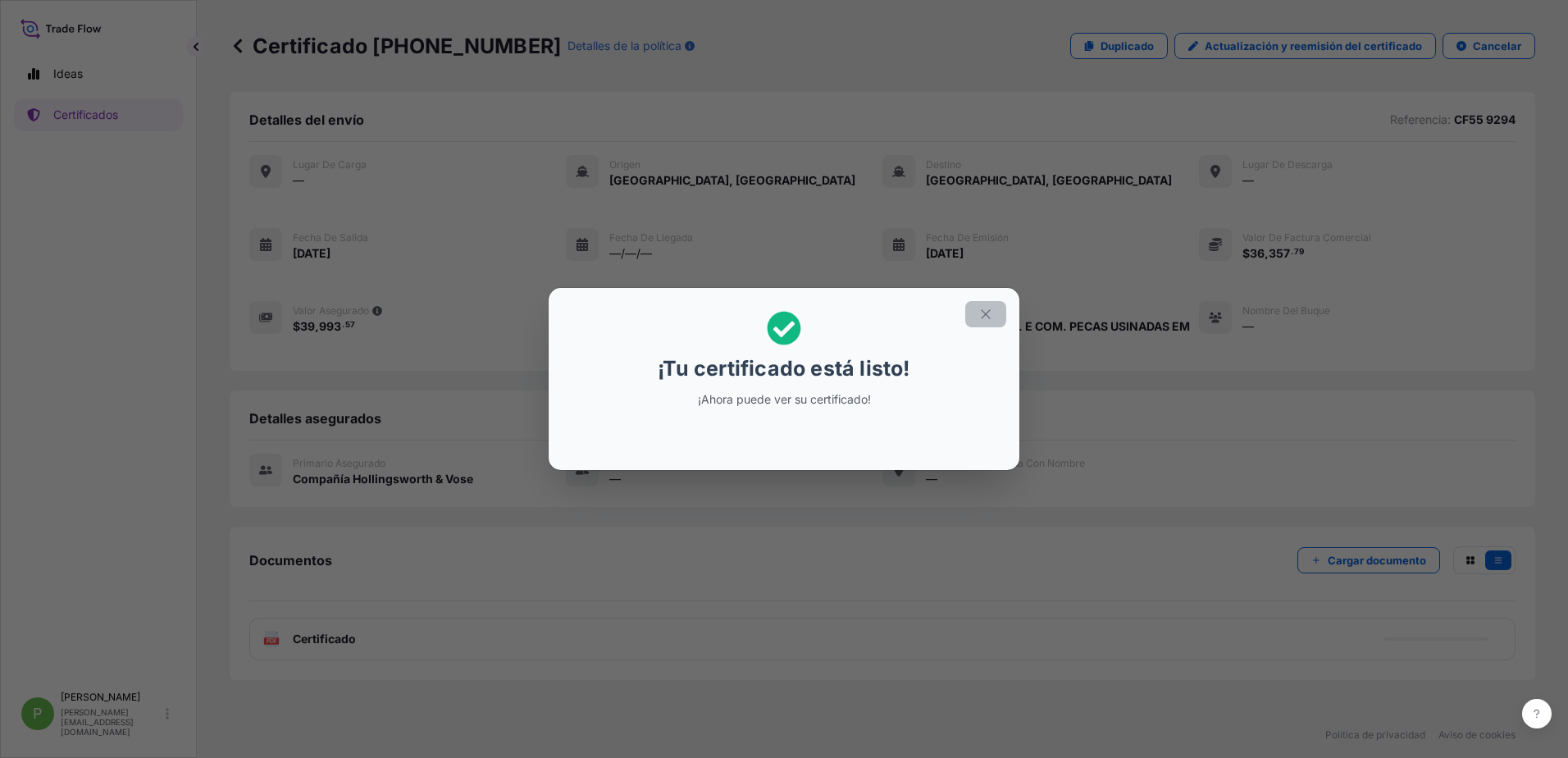
click at [983, 312] on icon "button" at bounding box center [985, 314] width 15 height 15
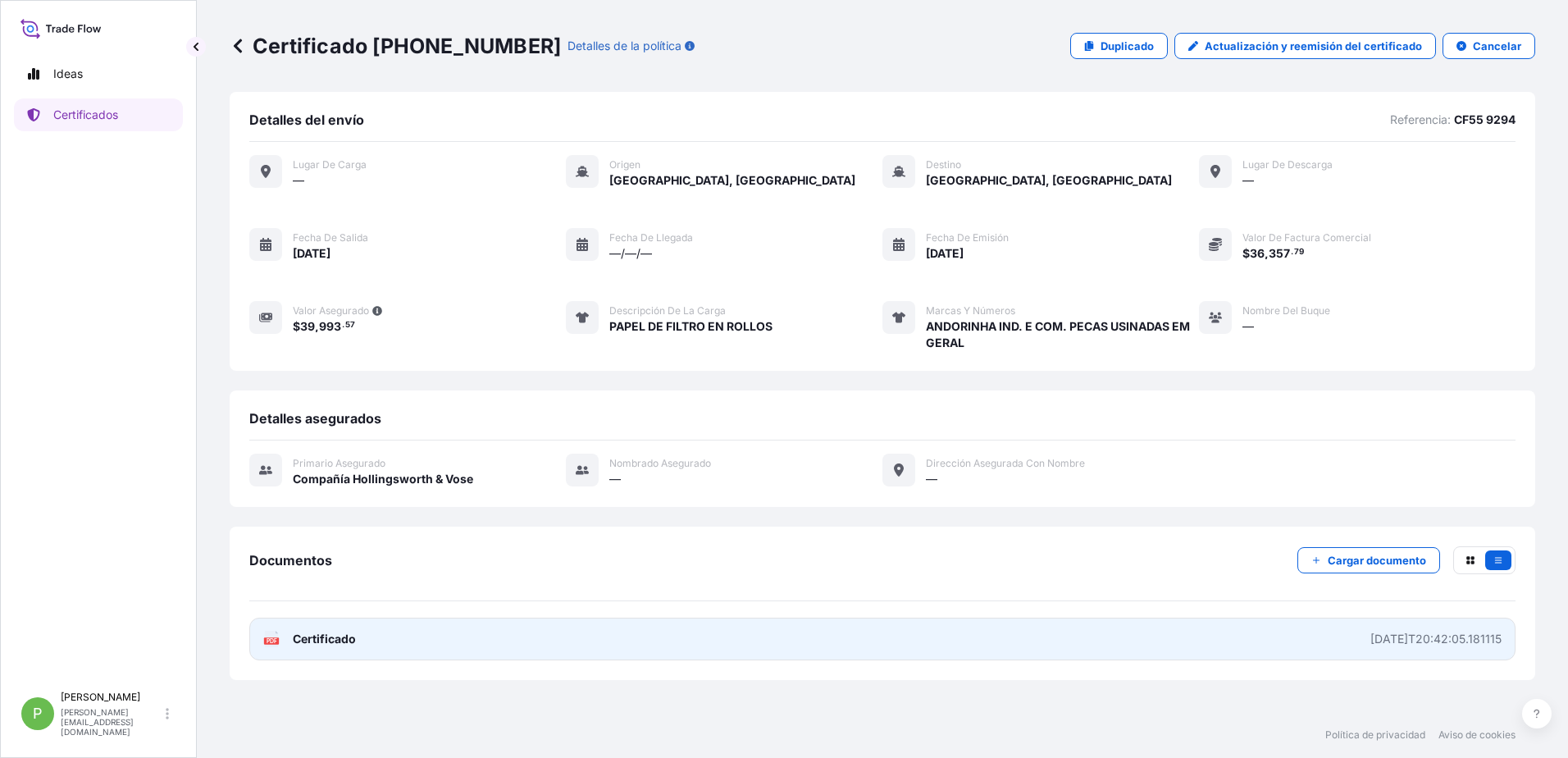
click at [322, 642] on span "Certificado" at bounding box center [324, 639] width 63 height 17
